Goal: Task Accomplishment & Management: Manage account settings

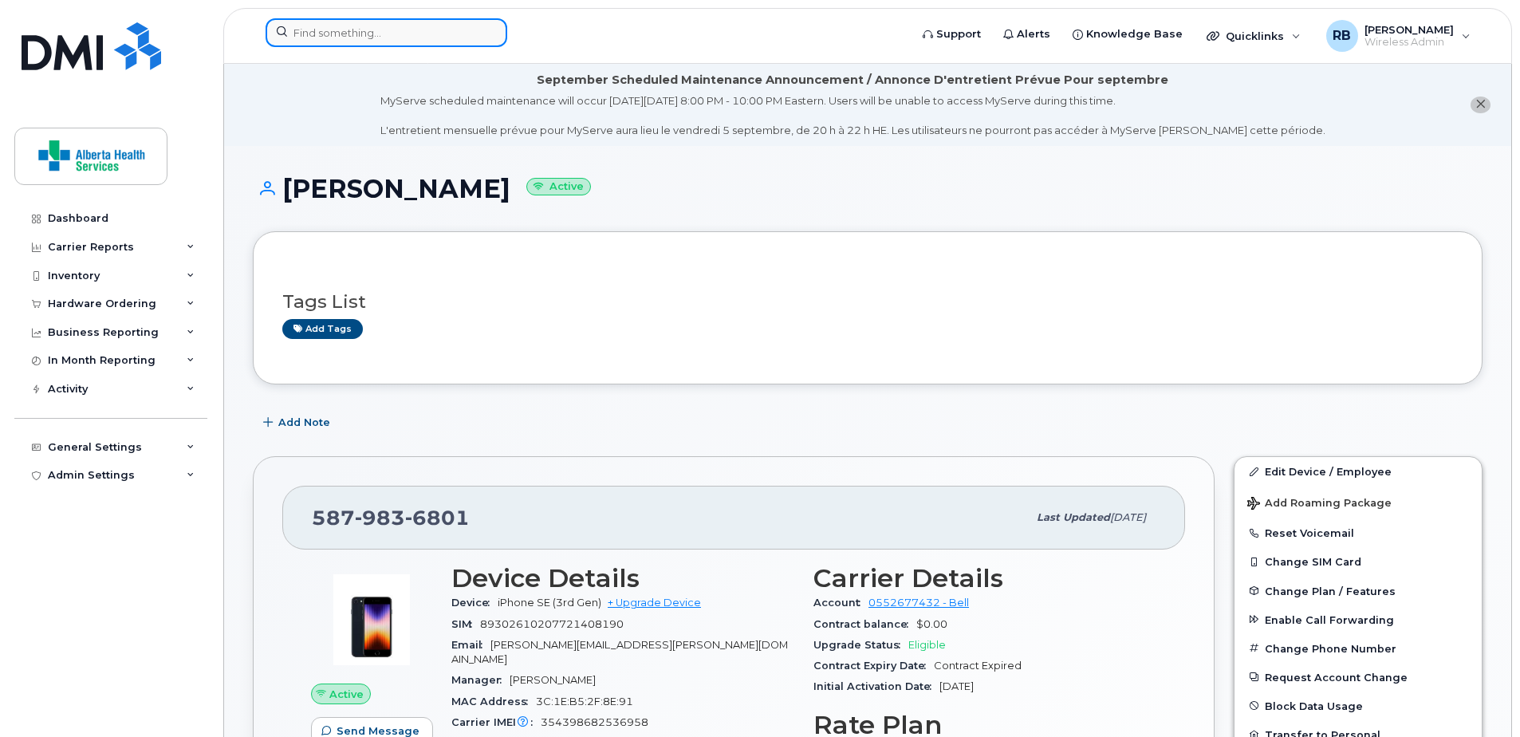
click at [381, 29] on input at bounding box center [387, 32] width 242 height 29
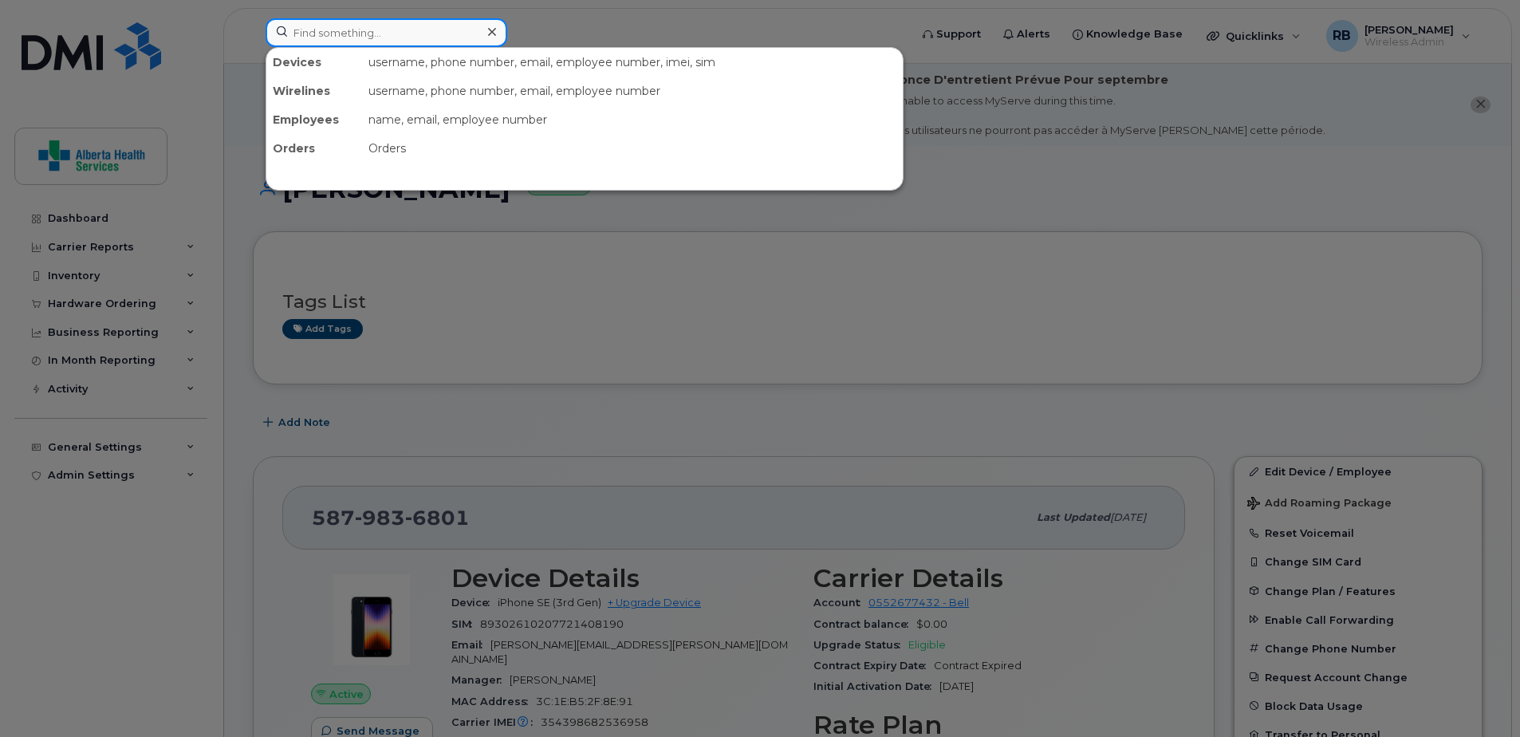
paste input "7807991698"
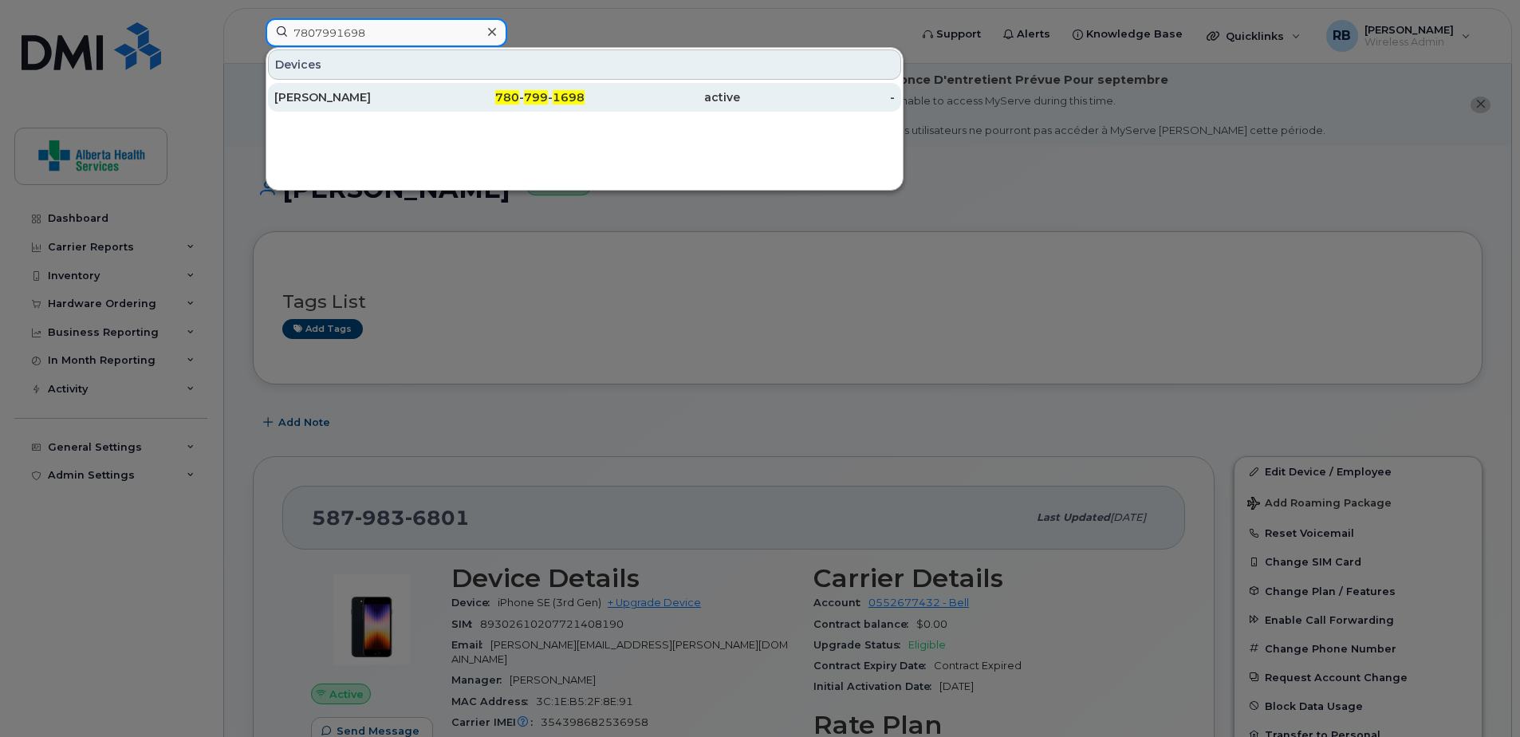
type input "7807991698"
click at [477, 101] on div "780 - 799 - 1698" at bounding box center [508, 97] width 156 height 16
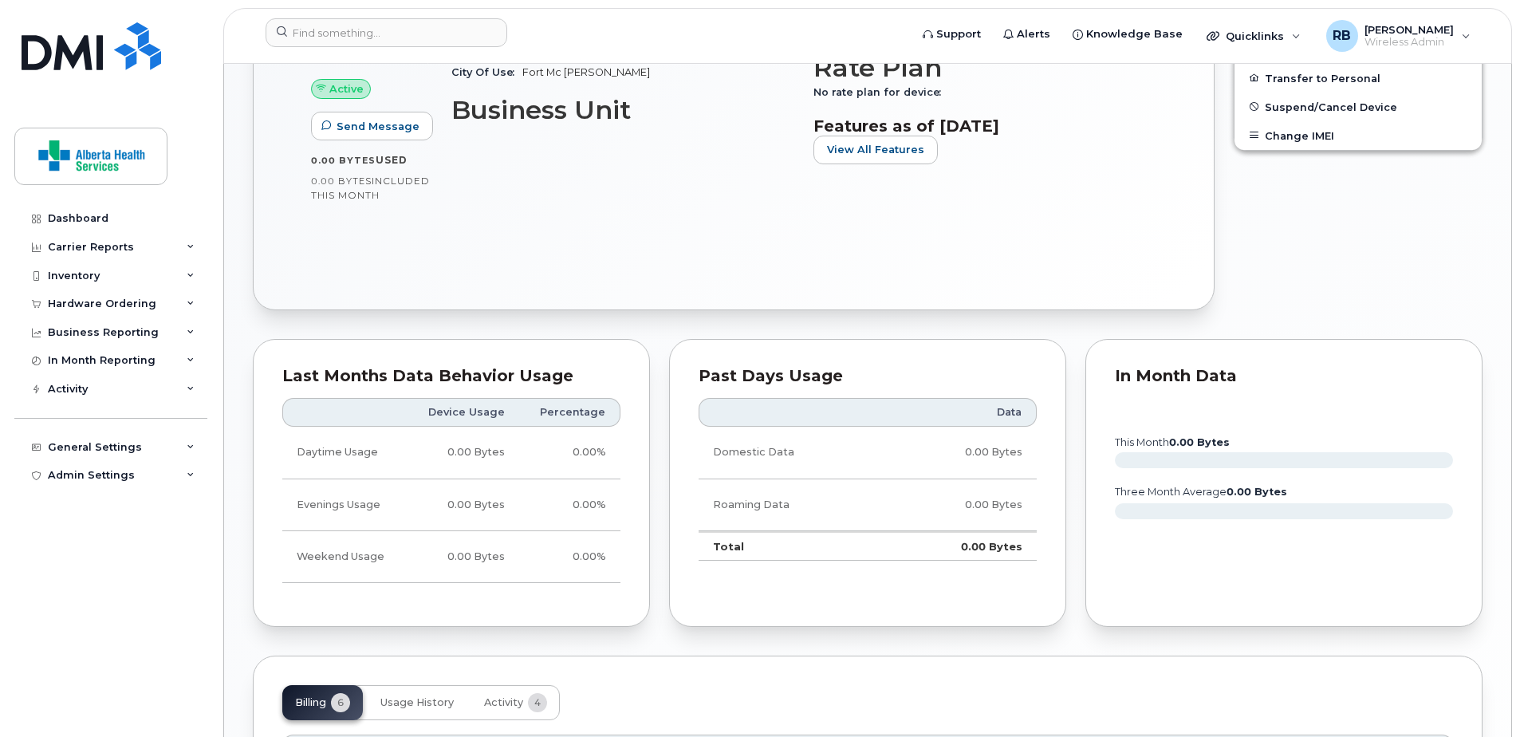
scroll to position [957, 0]
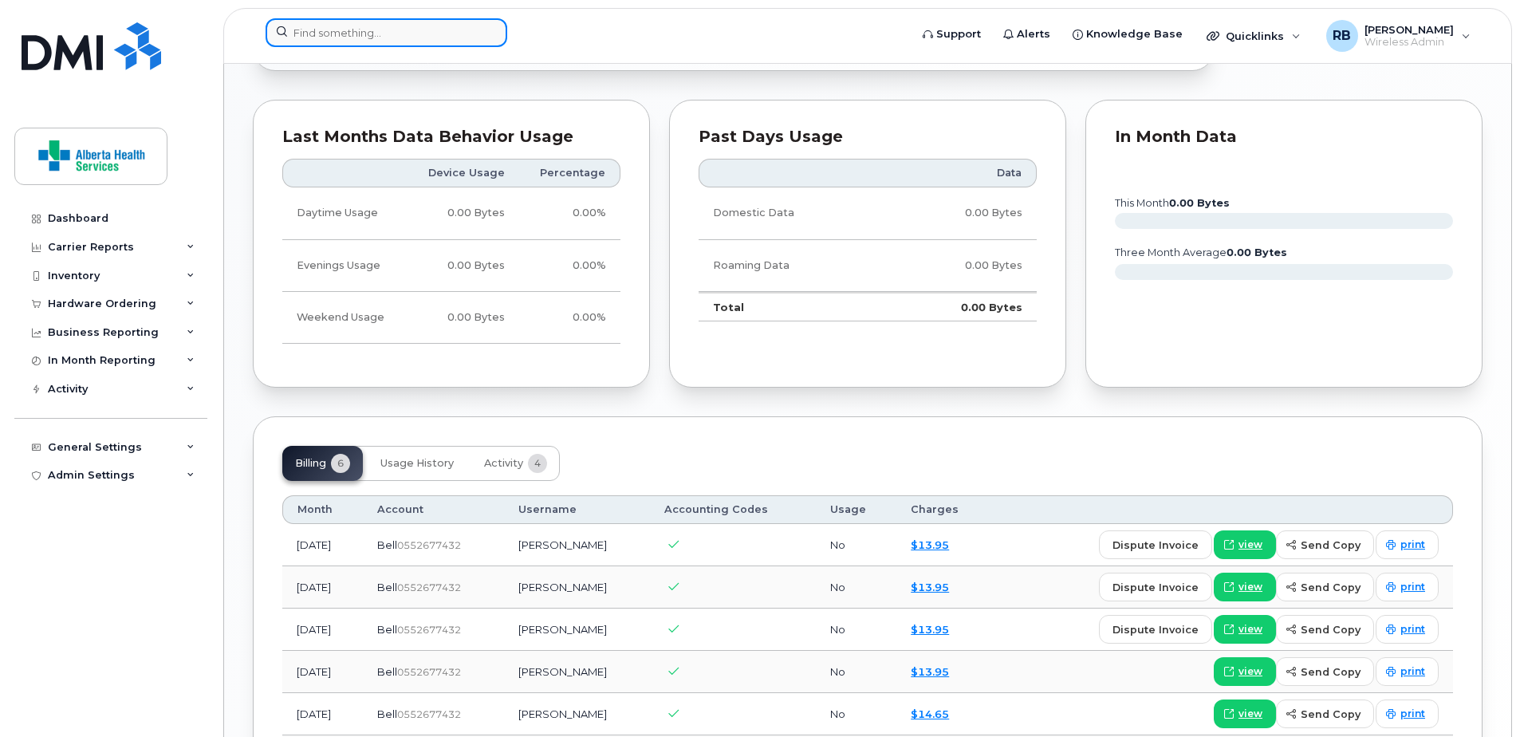
click at [372, 21] on input at bounding box center [387, 32] width 242 height 29
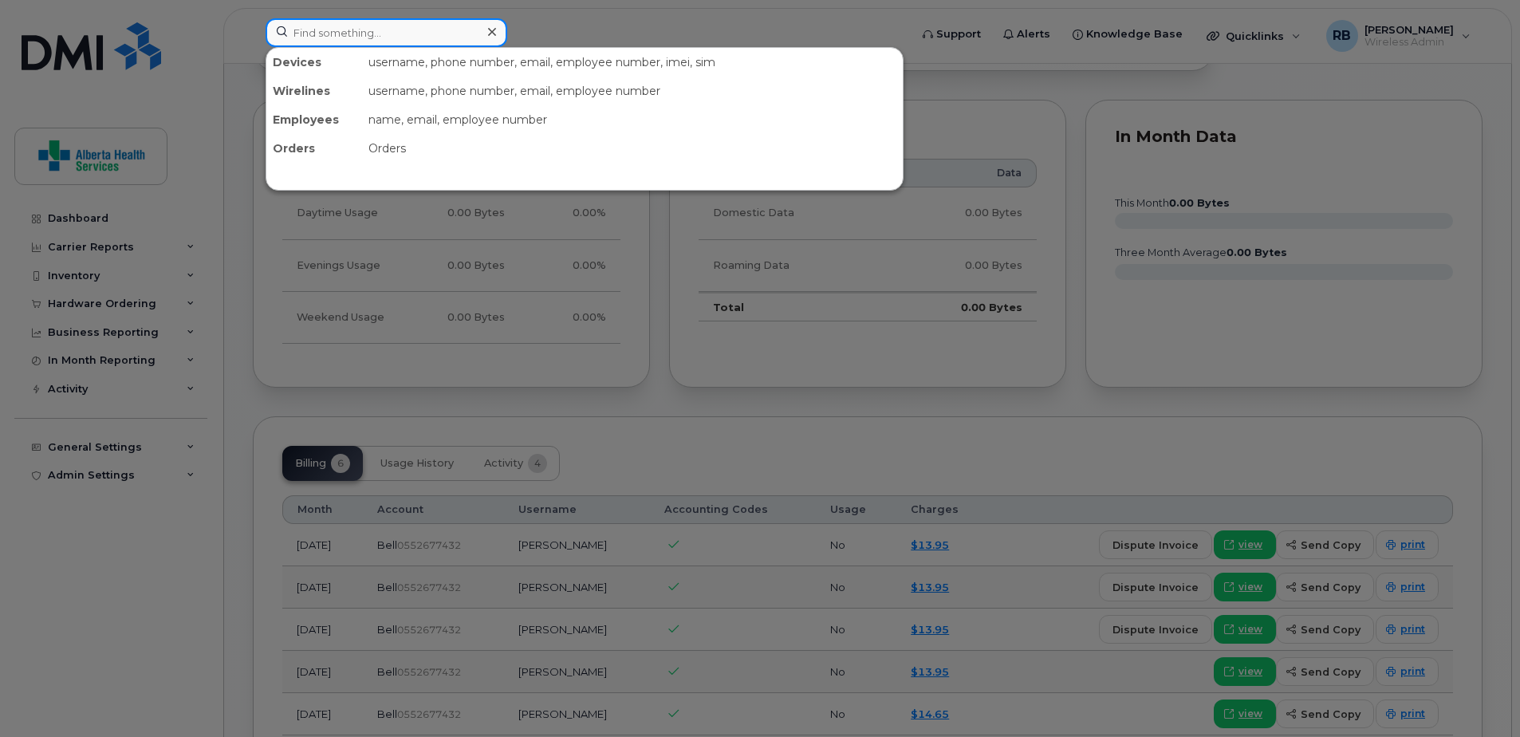
paste input "[PERSON_NAME]"
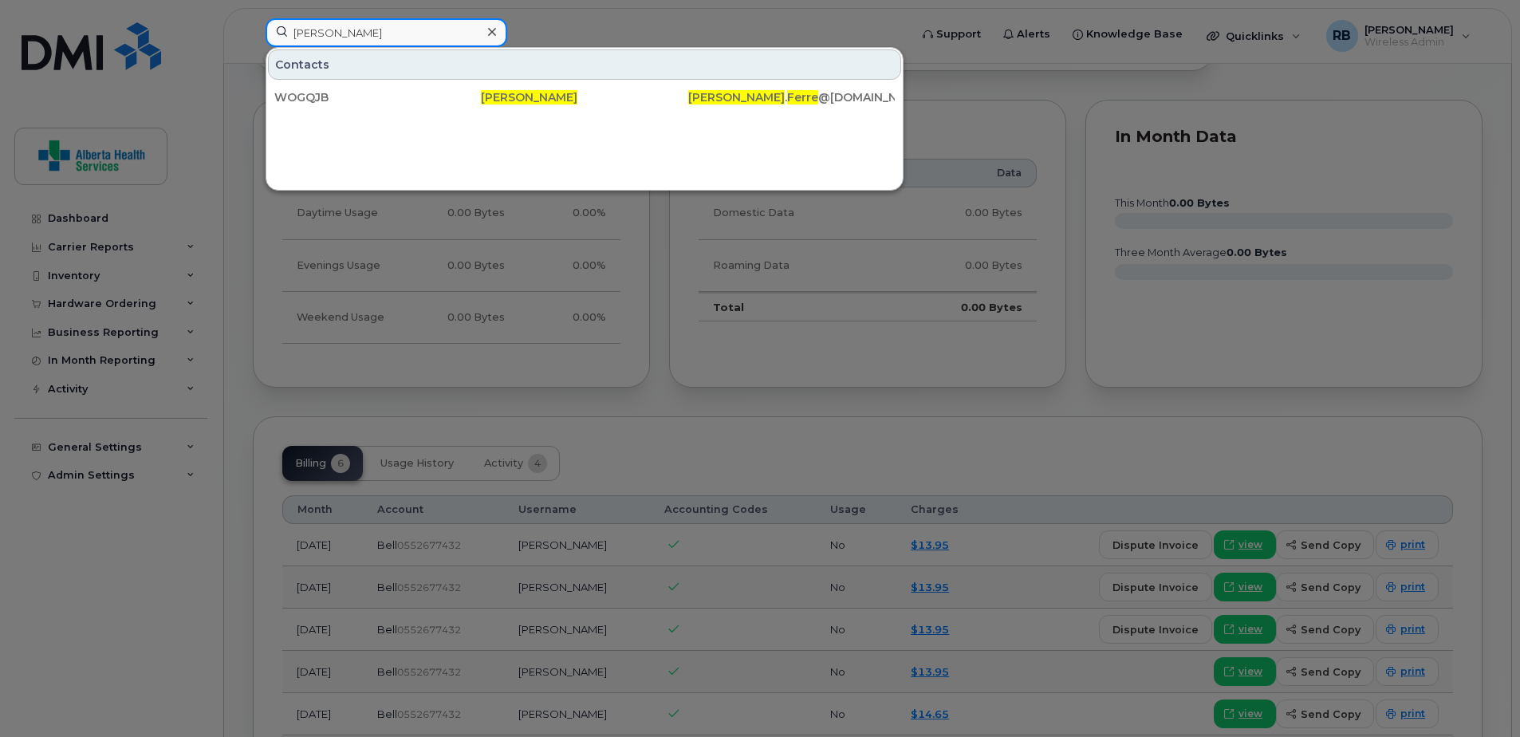
drag, startPoint x: 398, startPoint y: 34, endPoint x: 163, endPoint y: 7, distance: 236.8
click at [253, 18] on div "[PERSON_NAME] Contacts WOGQJB [PERSON_NAME] [PERSON_NAME] . Ferre @[DOMAIN_NAME]" at bounding box center [582, 35] width 659 height 35
paste input "[PHONE_NUMBER]"
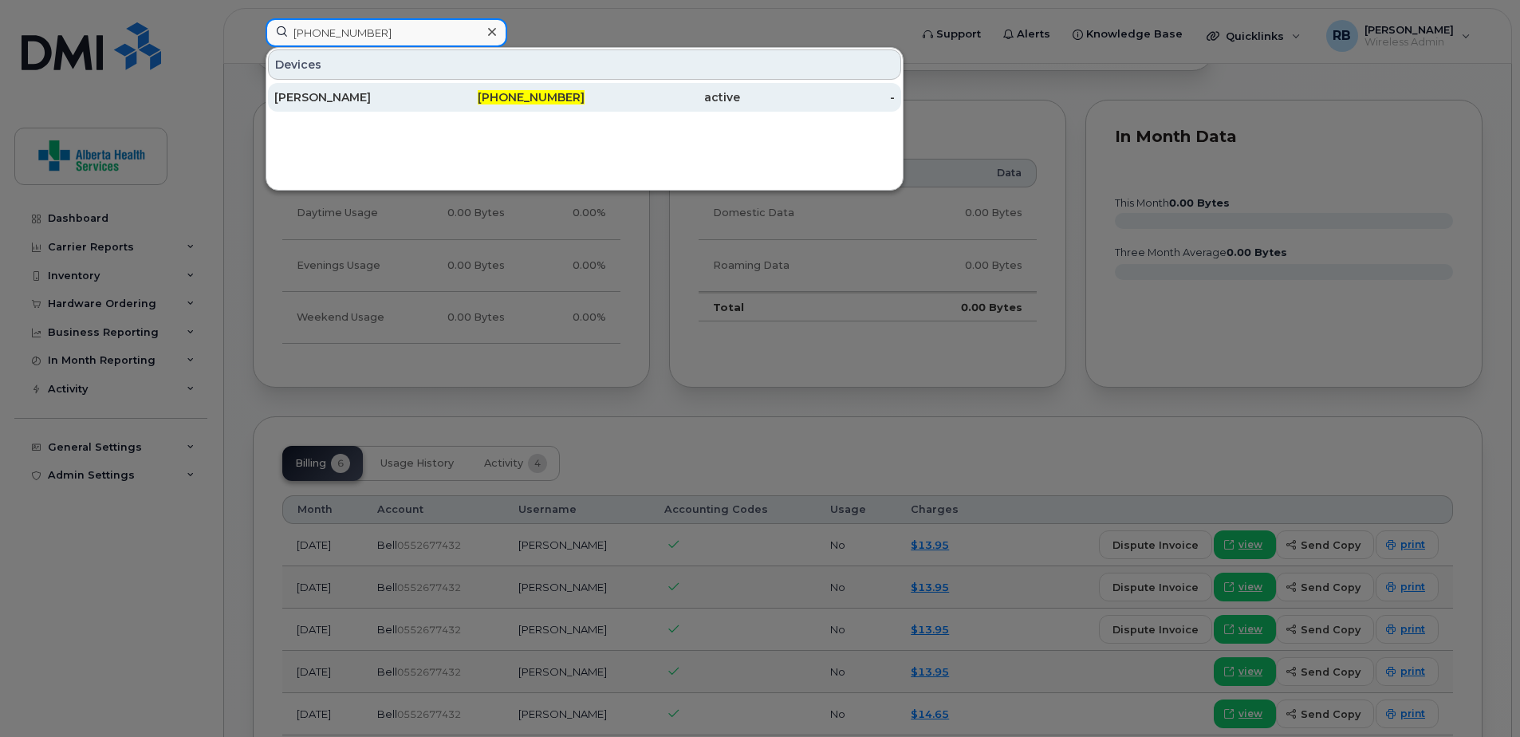
type input "[PHONE_NUMBER]"
click at [436, 96] on div "[PHONE_NUMBER]" at bounding box center [508, 97] width 156 height 16
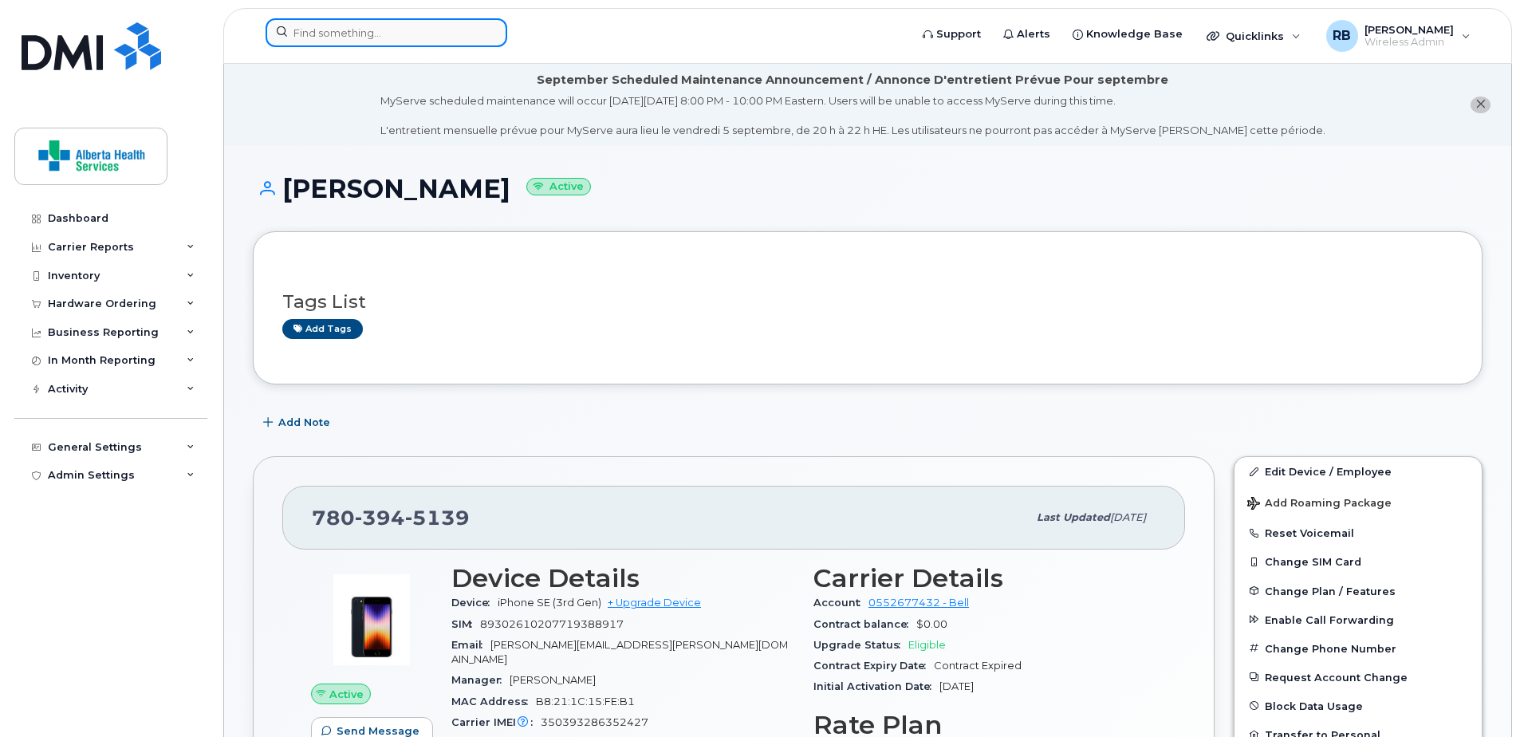
click at [415, 38] on input at bounding box center [387, 32] width 242 height 29
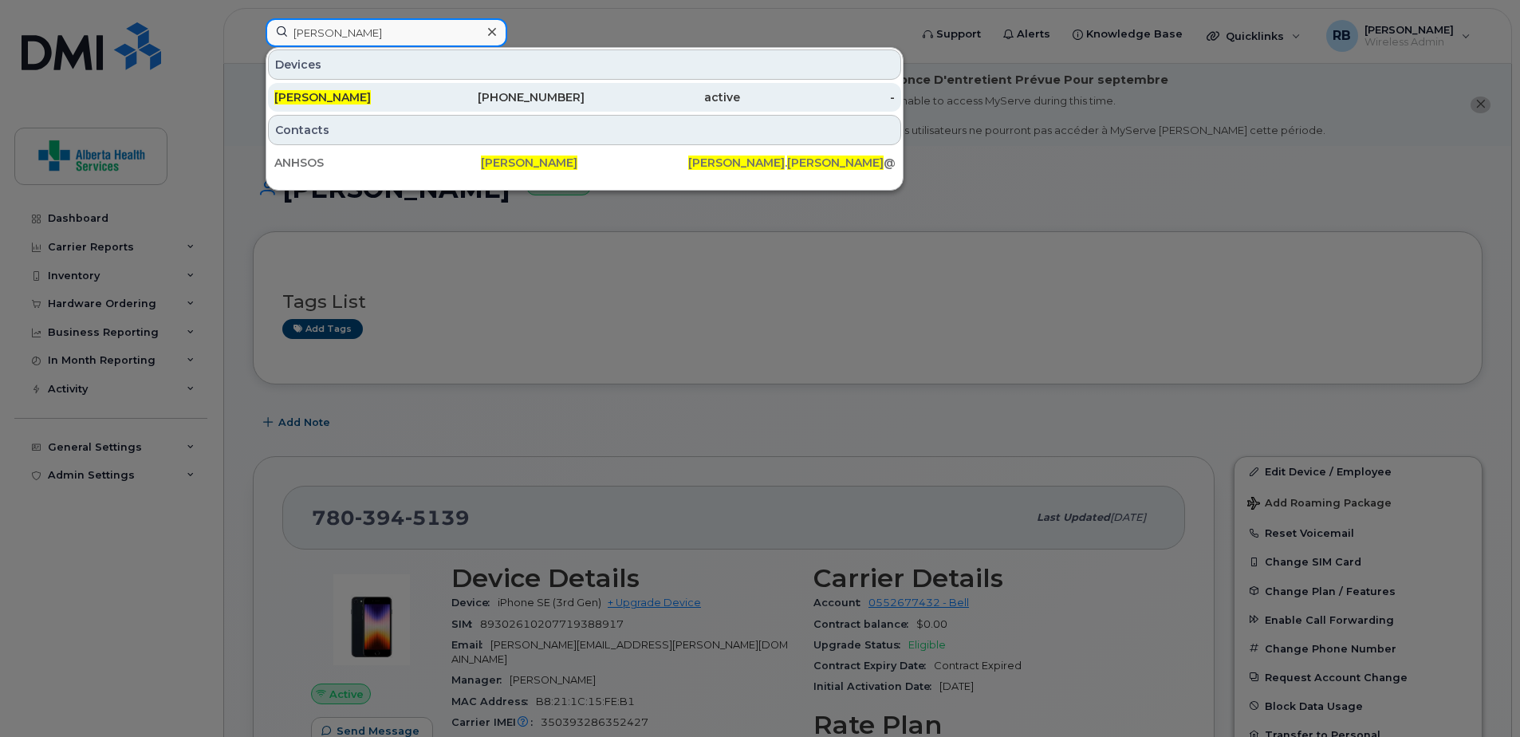
type input "[PERSON_NAME]"
click at [553, 98] on div "780-996-5188" at bounding box center [508, 97] width 156 height 16
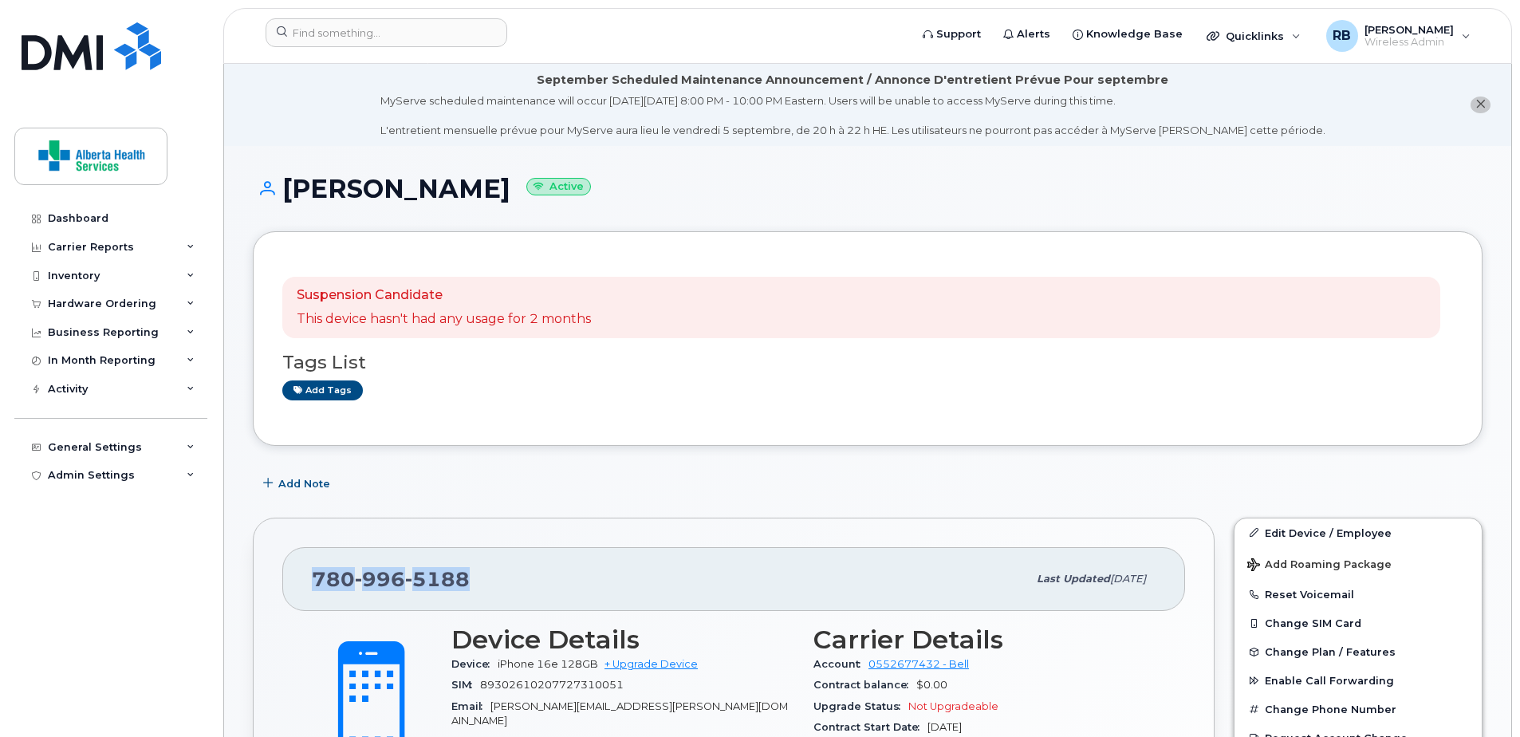
drag, startPoint x: 484, startPoint y: 574, endPoint x: 289, endPoint y: 571, distance: 194.6
click at [289, 571] on div "[PHONE_NUMBER] Last updated [DATE]" at bounding box center [733, 579] width 903 height 64
copy span "[PHONE_NUMBER]"
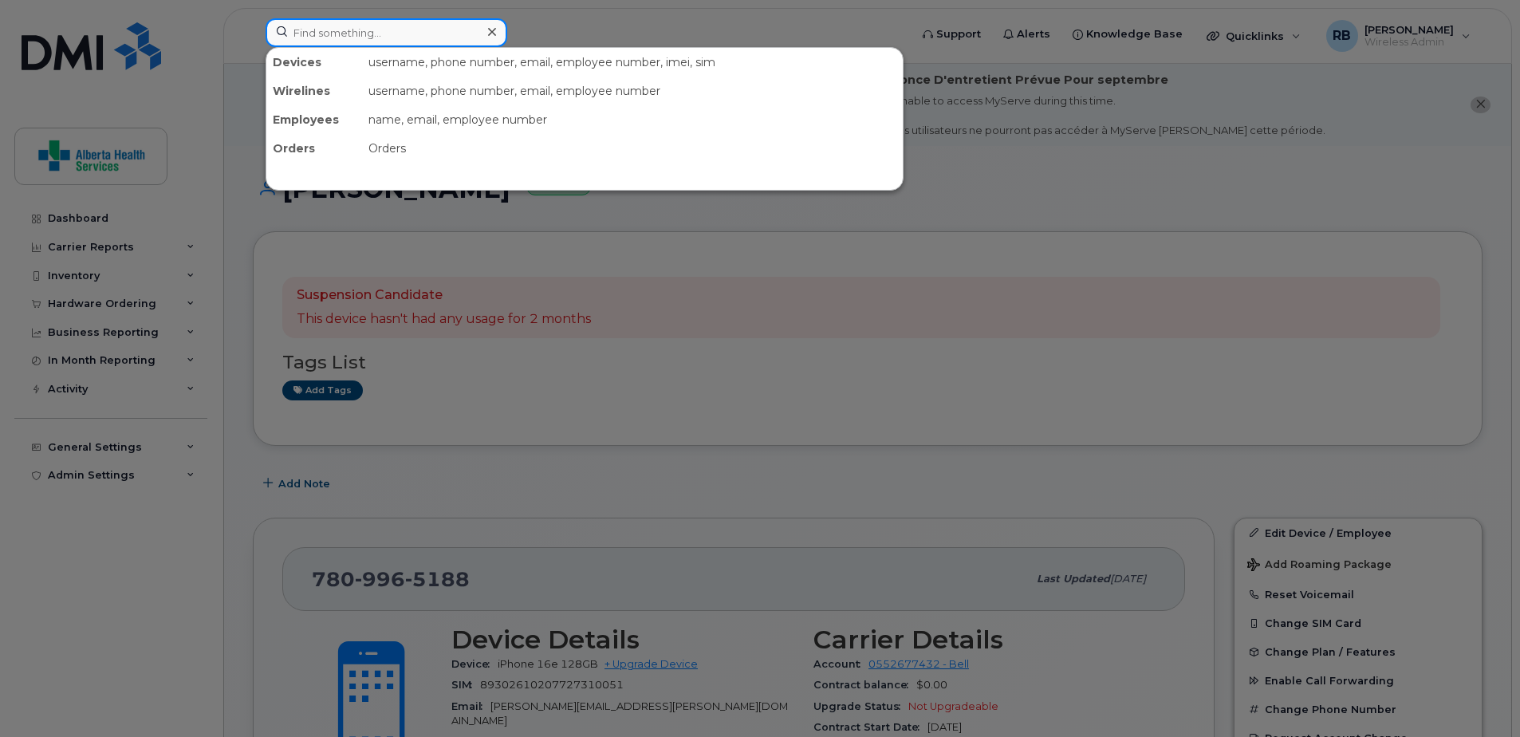
click at [346, 32] on input at bounding box center [387, 32] width 242 height 29
paste input "7803947245"
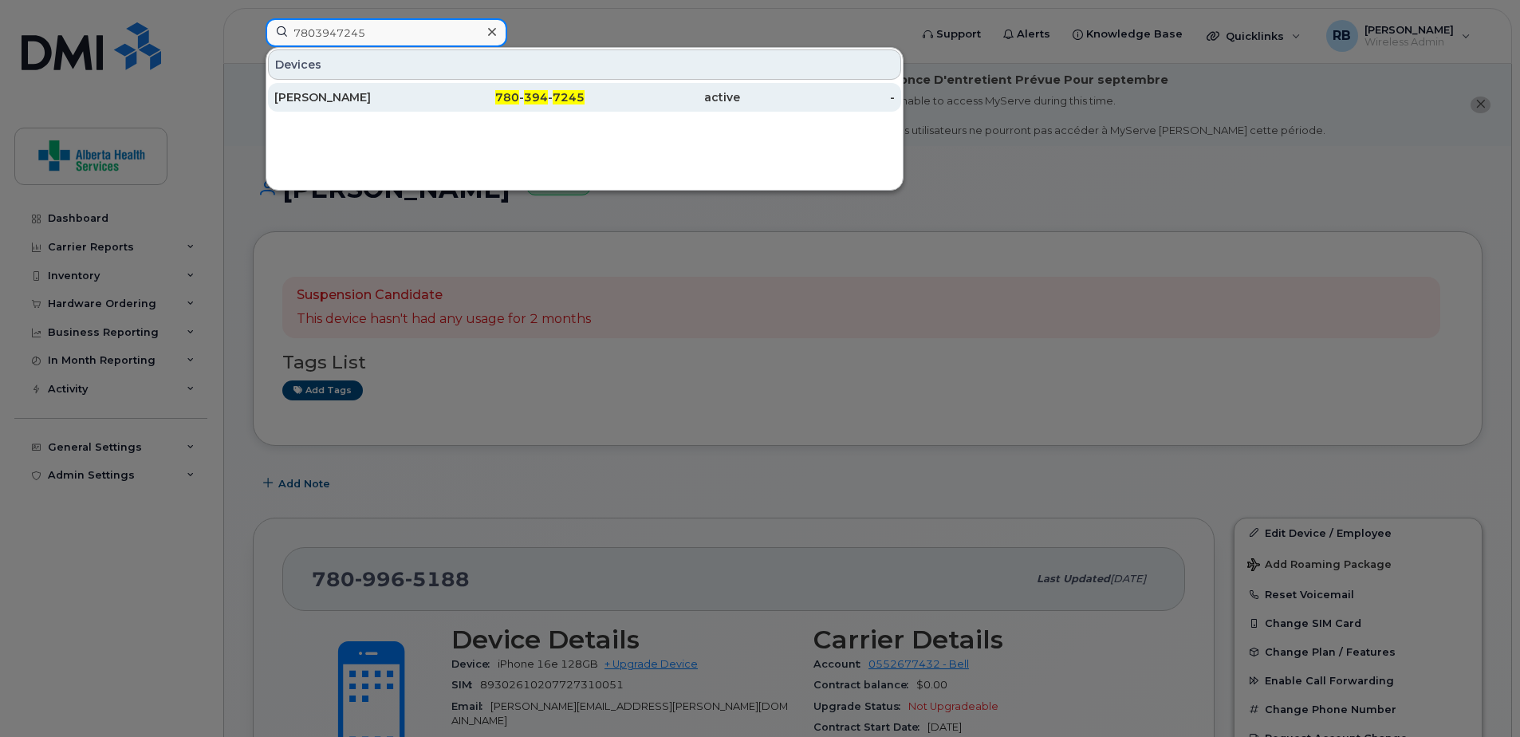
type input "7803947245"
click at [593, 102] on div "active" at bounding box center [663, 97] width 156 height 16
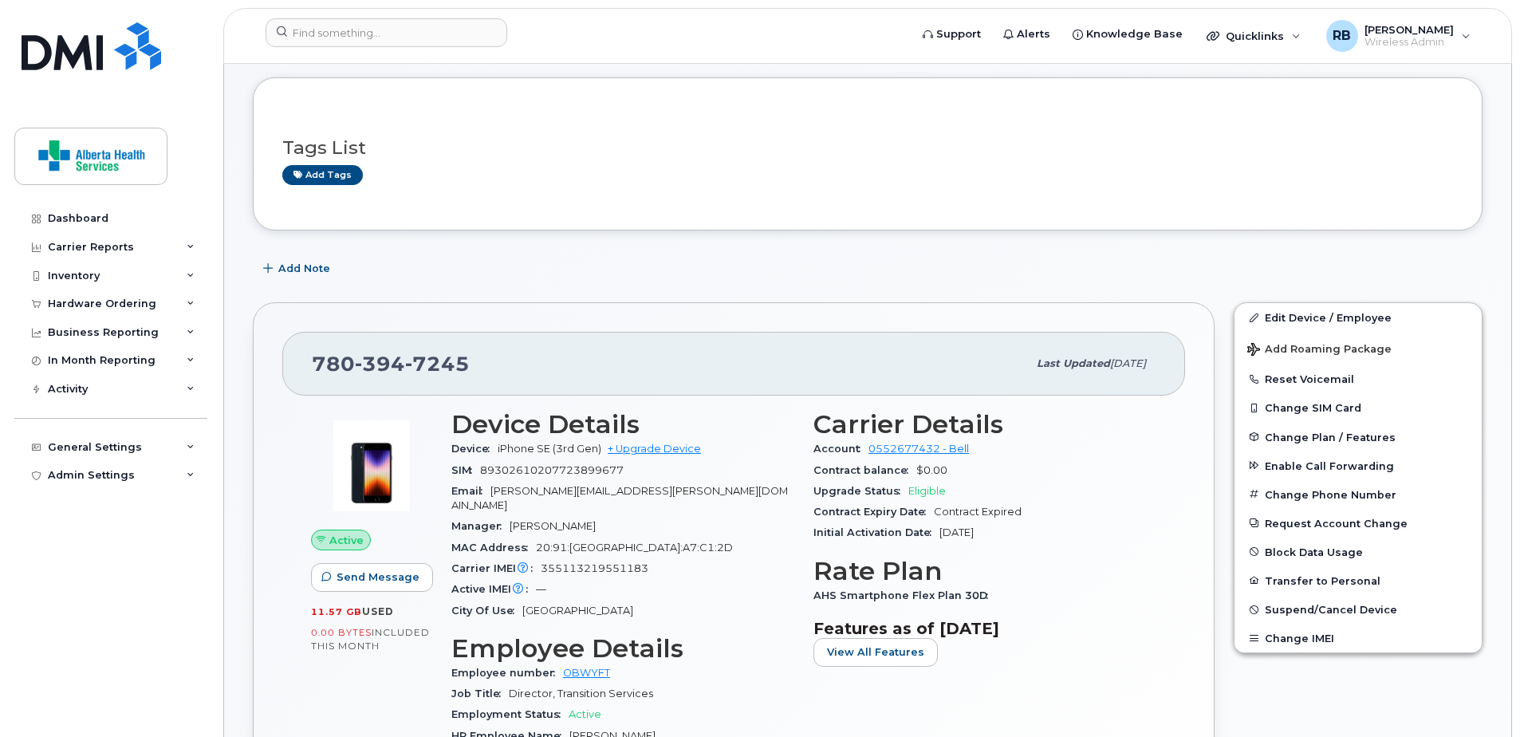
scroll to position [159, 0]
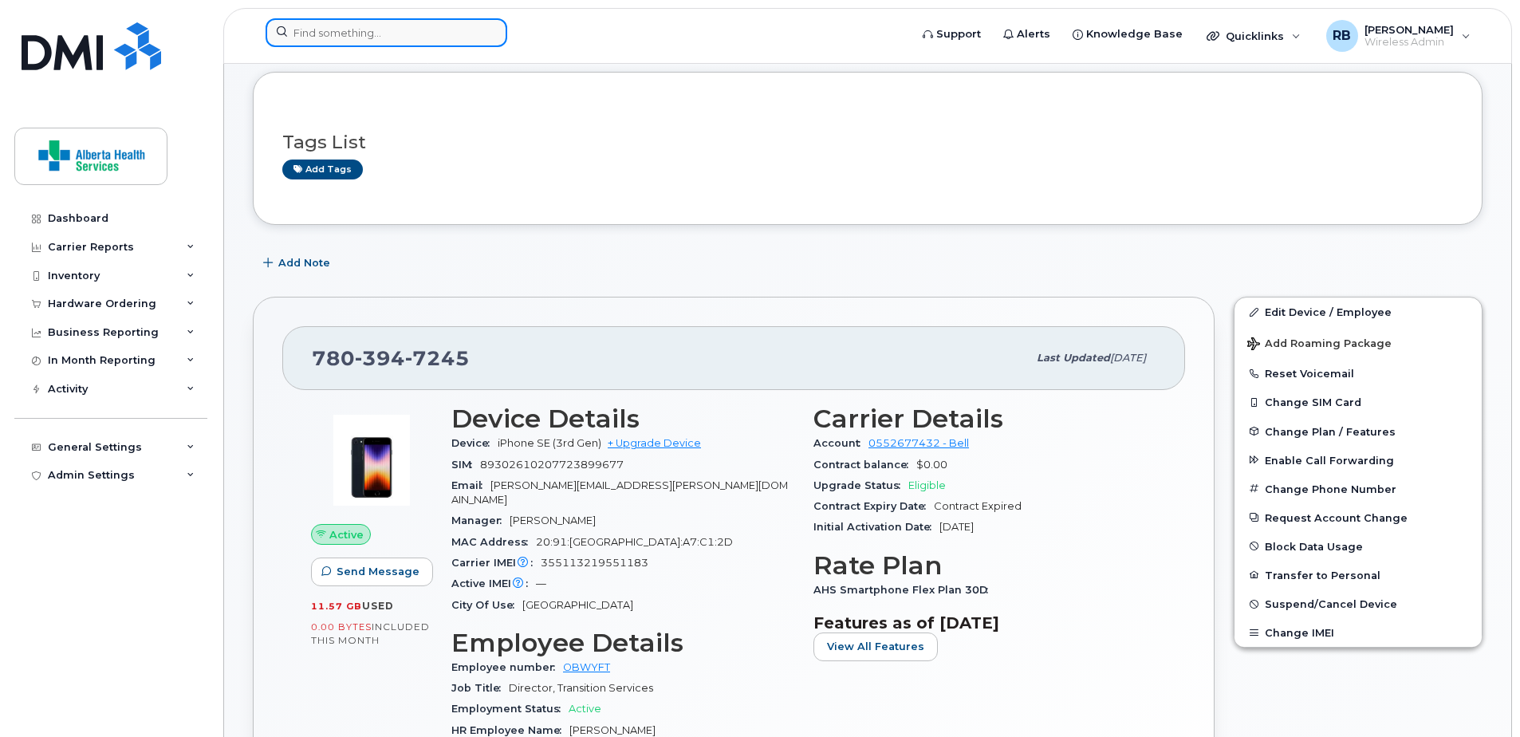
click at [410, 28] on input at bounding box center [387, 32] width 242 height 29
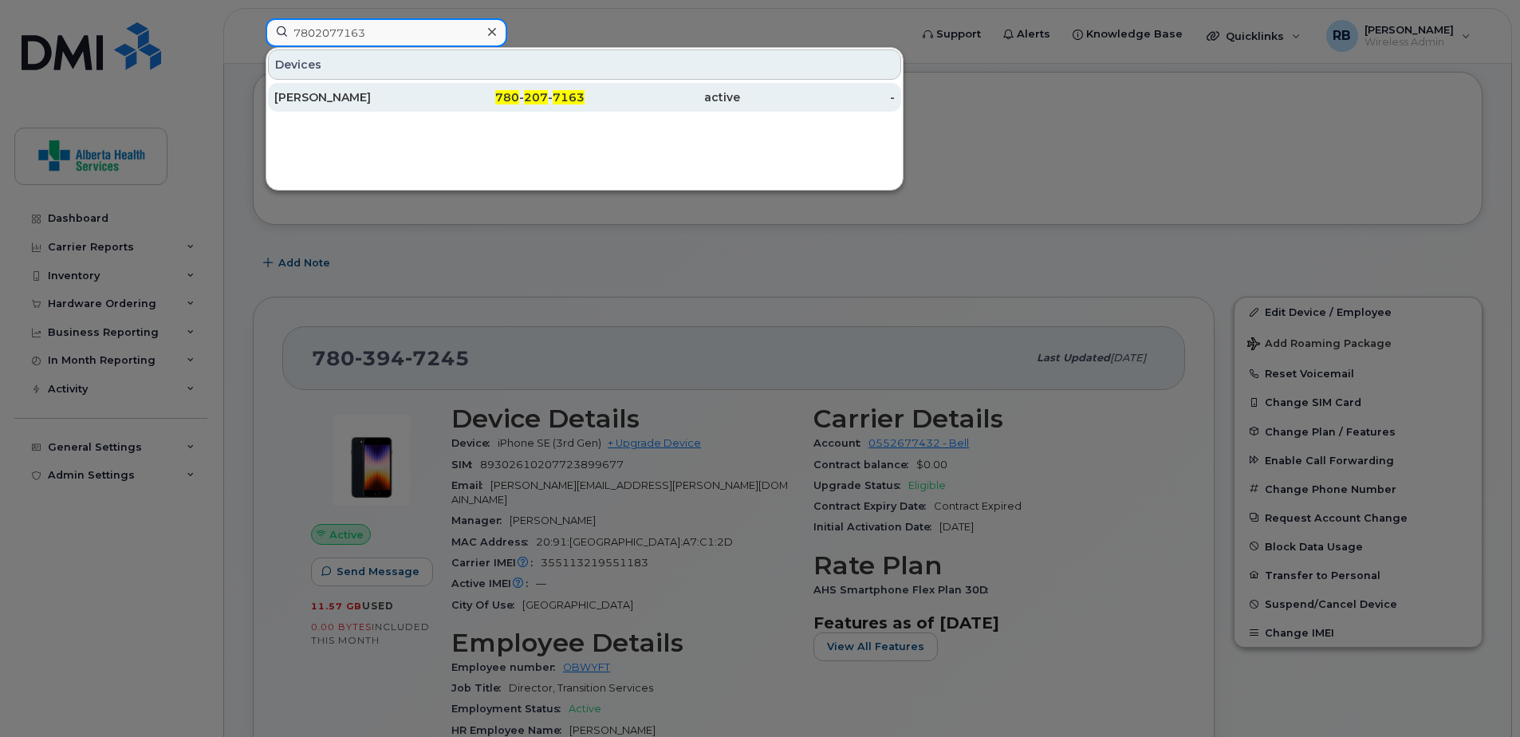
type input "7802077163"
click at [721, 100] on div "active" at bounding box center [663, 97] width 156 height 16
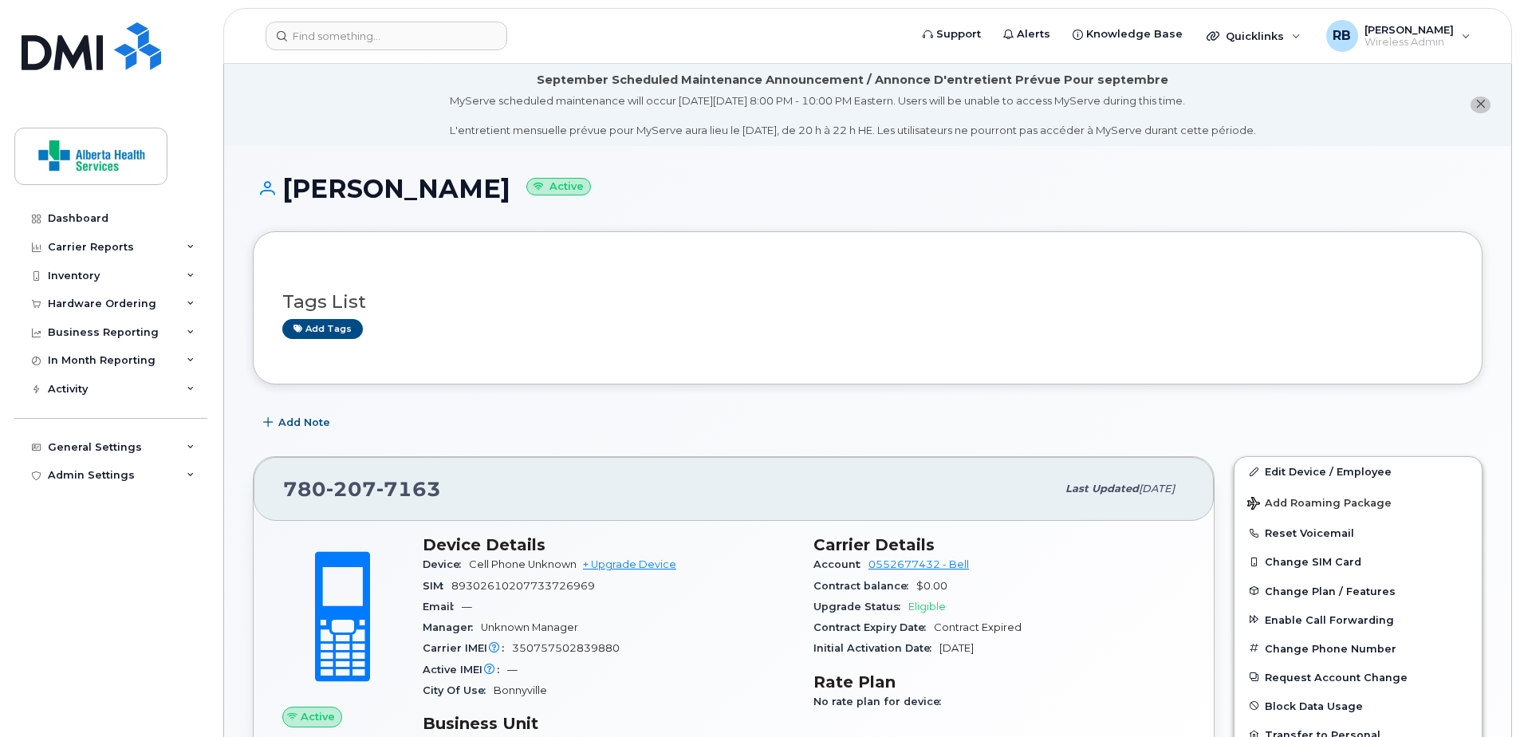
click at [1058, 422] on div "Add Note" at bounding box center [868, 422] width 1230 height 29
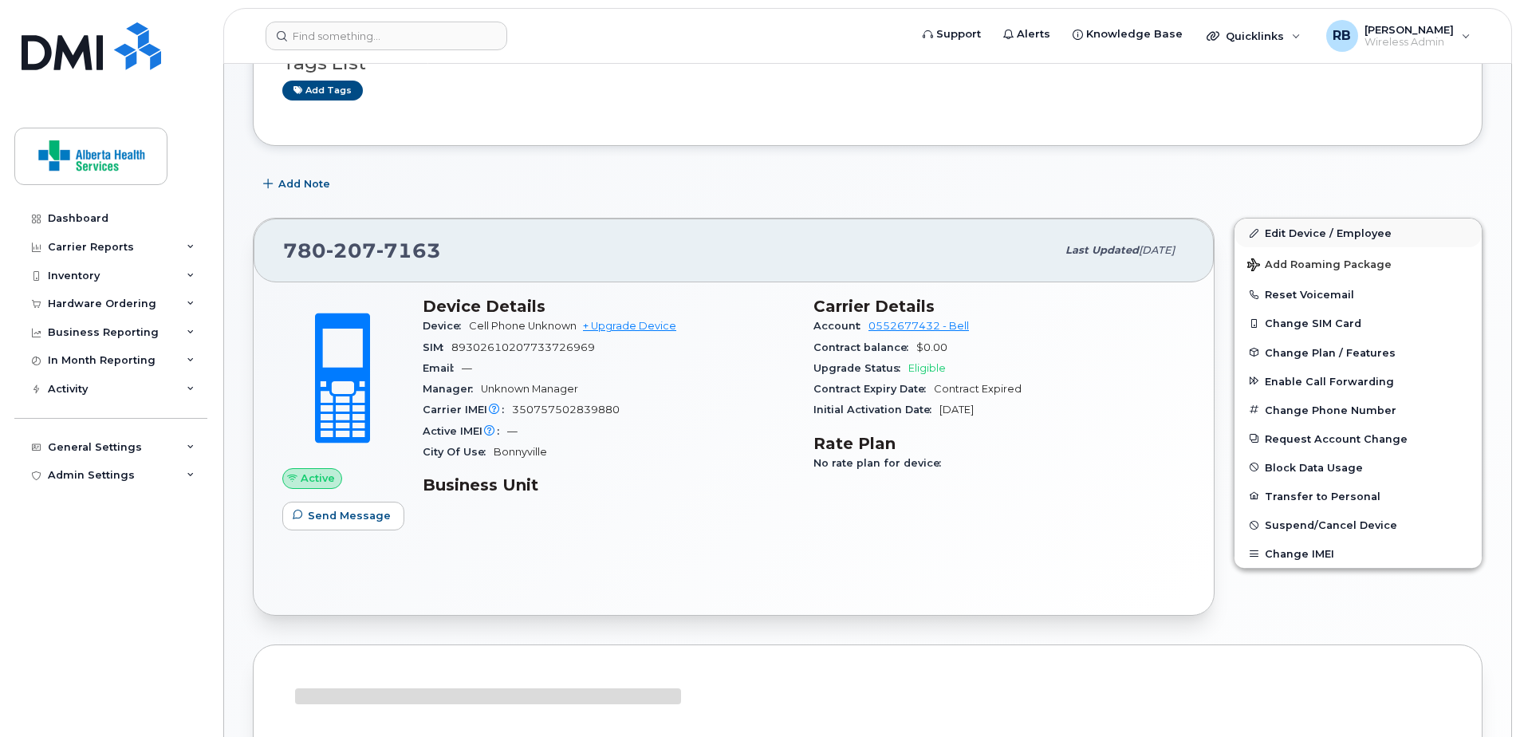
scroll to position [239, 0]
click at [1318, 236] on link "Edit Device / Employee" at bounding box center [1358, 232] width 247 height 29
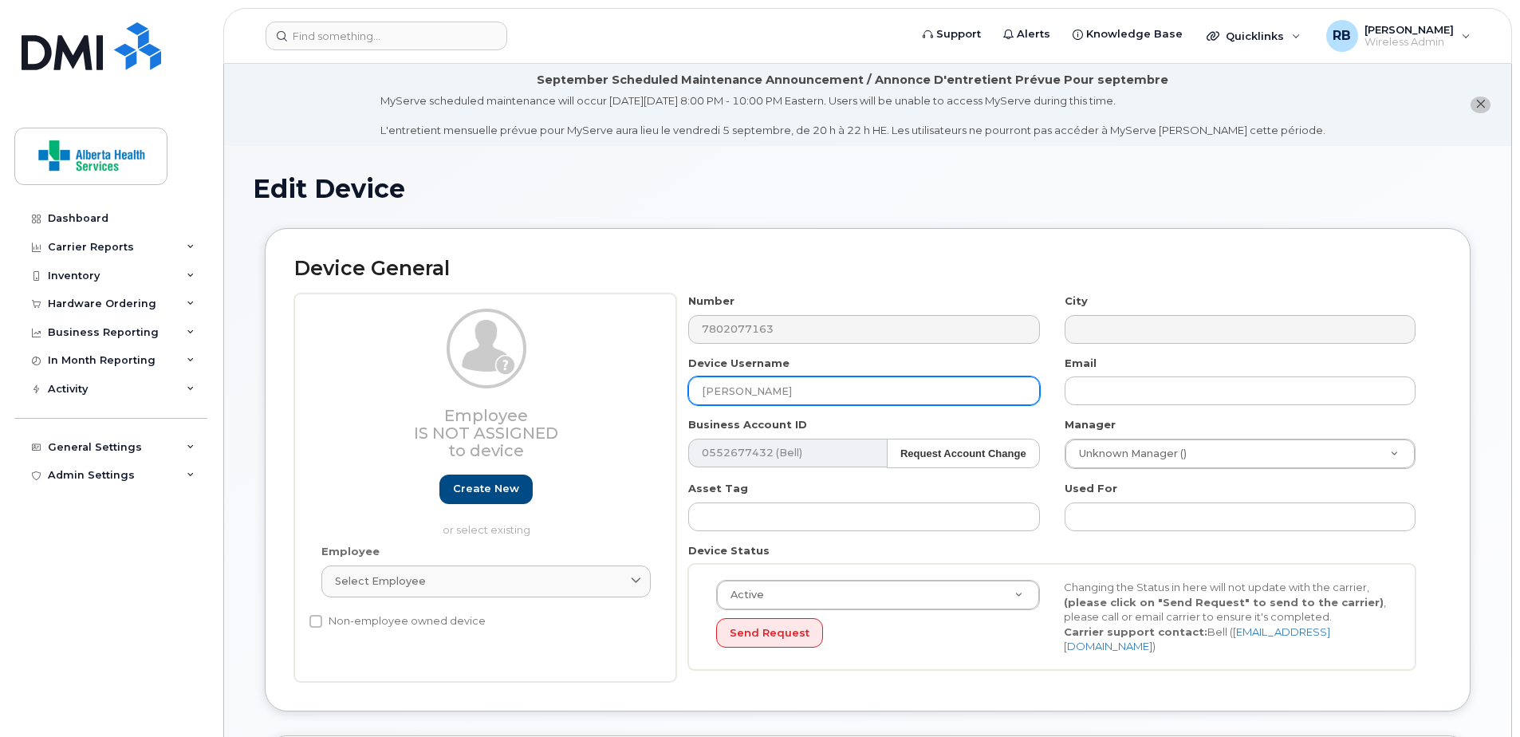
drag, startPoint x: 561, startPoint y: 388, endPoint x: 490, endPoint y: 377, distance: 71.1
click at [494, 378] on div "Employee Is not assigned to device Create new or select existing Employee Selec…" at bounding box center [867, 487] width 1147 height 388
paste input "Miyuki MacDonald"
type input "Miyuki MacDonald"
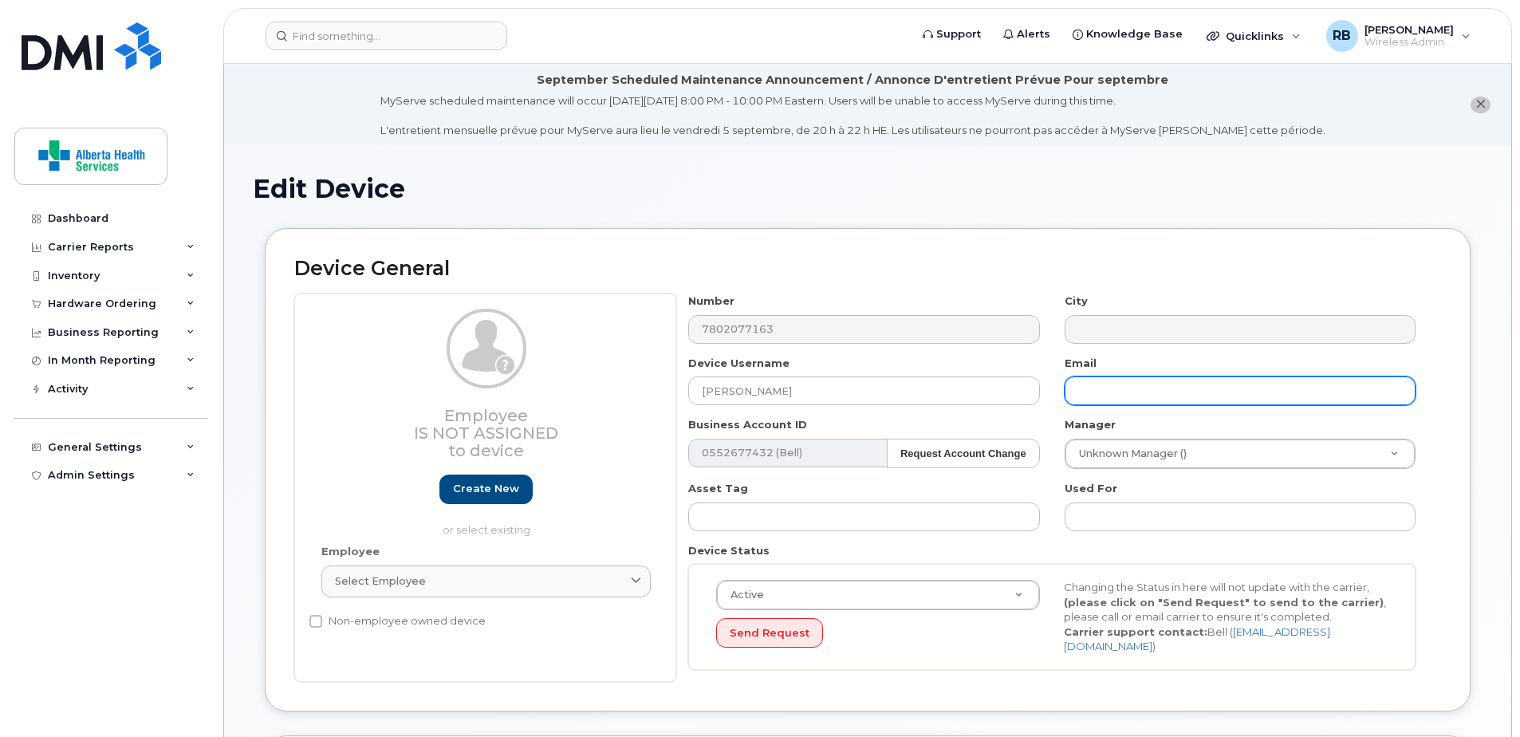
click at [1166, 396] on input "text" at bounding box center [1240, 390] width 351 height 29
paste input "Miyuki.MacDonald@albertahealthservices.ca"
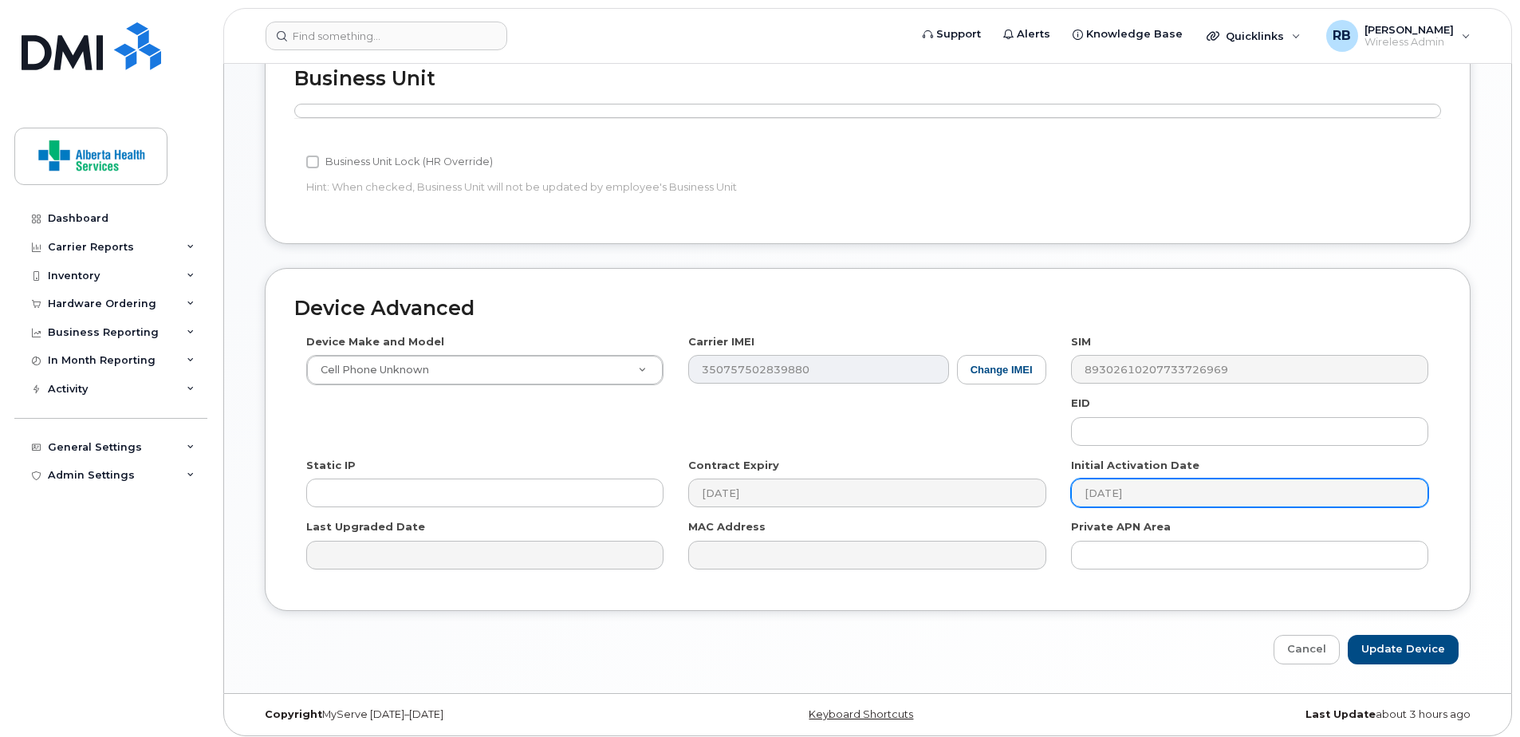
scroll to position [698, 0]
type input "Miyuki.MacDonald@albertahealthservices.ca"
click at [1415, 646] on input "Update Device" at bounding box center [1403, 649] width 111 height 30
type input "Saving..."
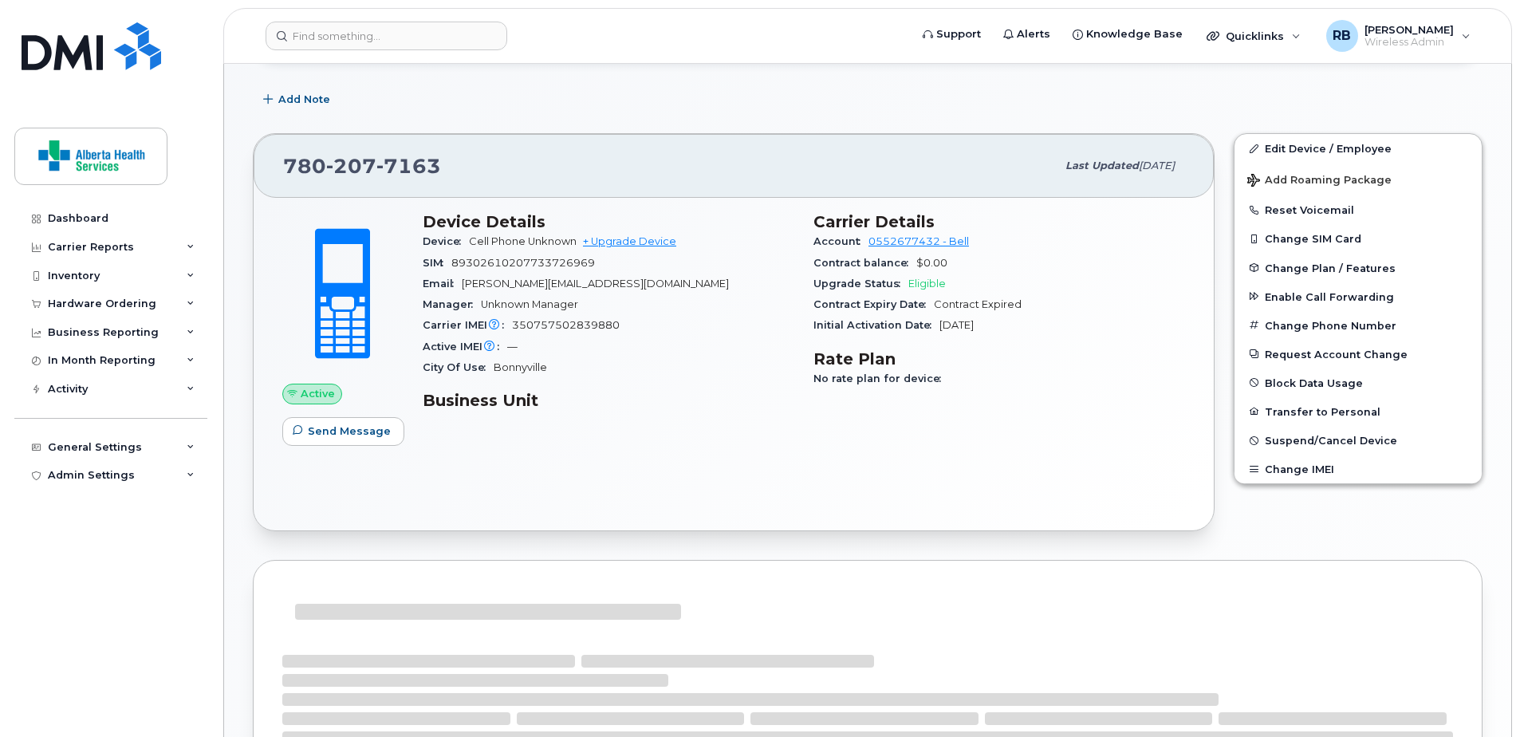
scroll to position [319, 0]
